Goal: Find specific page/section: Find specific page/section

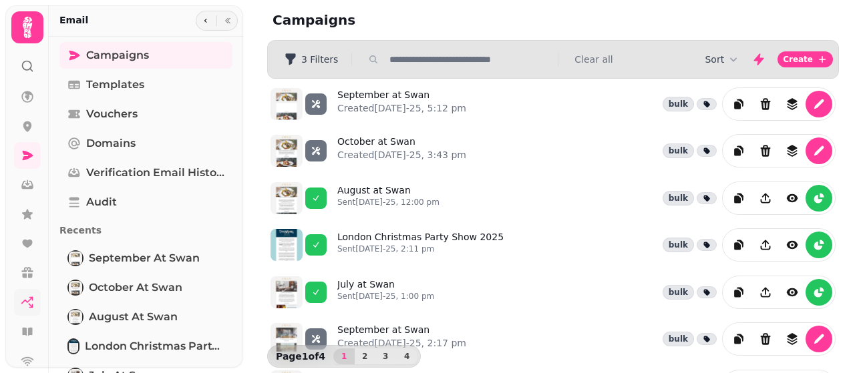
scroll to position [236, 0]
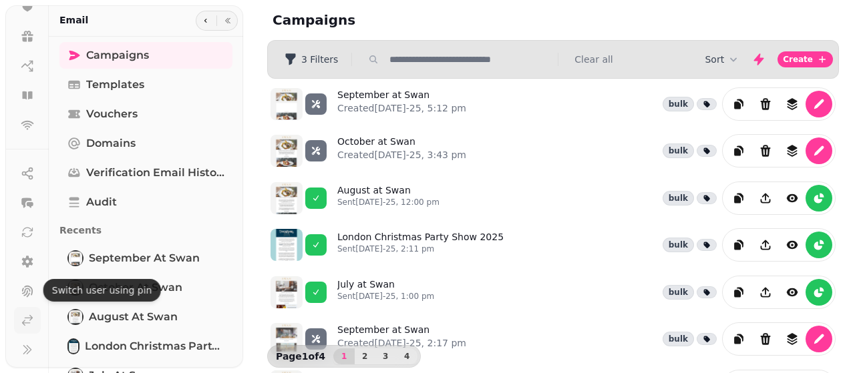
click at [24, 317] on icon at bounding box center [28, 321] width 10 height 10
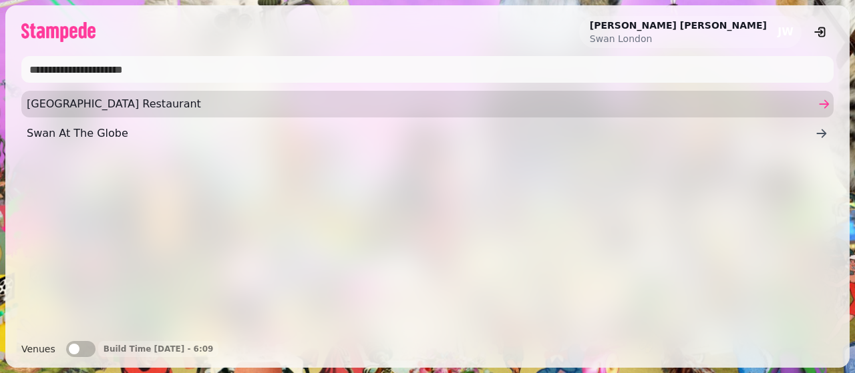
click at [127, 106] on span "[GEOGRAPHIC_DATA] Restaurant" at bounding box center [421, 104] width 788 height 16
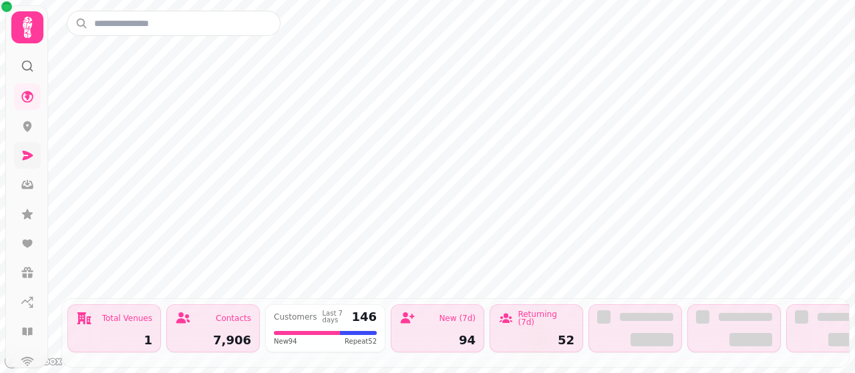
click at [25, 156] on icon at bounding box center [27, 155] width 13 height 13
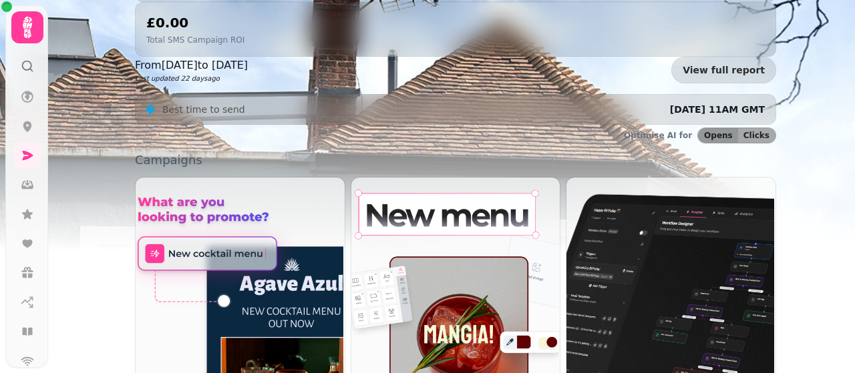
scroll to position [274, 0]
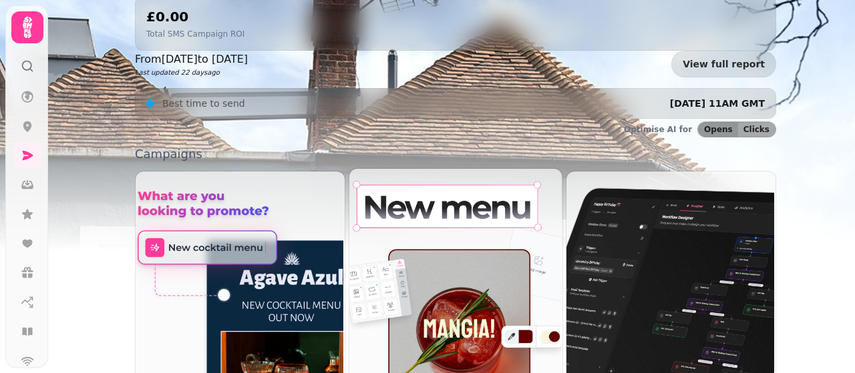
click at [462, 234] on img at bounding box center [453, 289] width 213 height 243
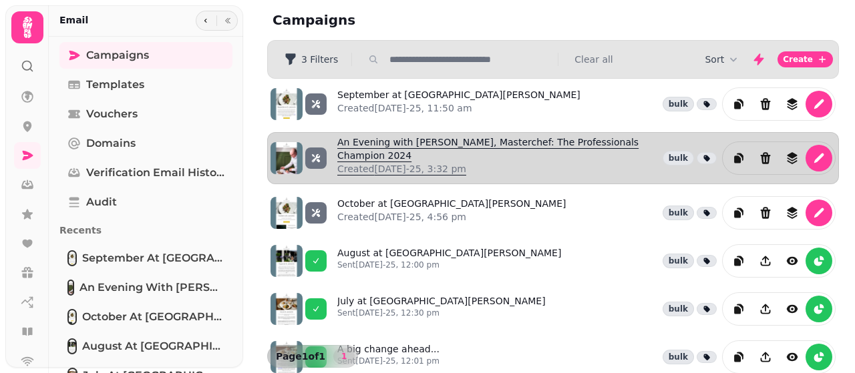
click at [357, 143] on link "An Evening with [PERSON_NAME], Masterchef: The Professionals Champion 2024 Crea…" at bounding box center [497, 158] width 320 height 45
